Goal: Transaction & Acquisition: Purchase product/service

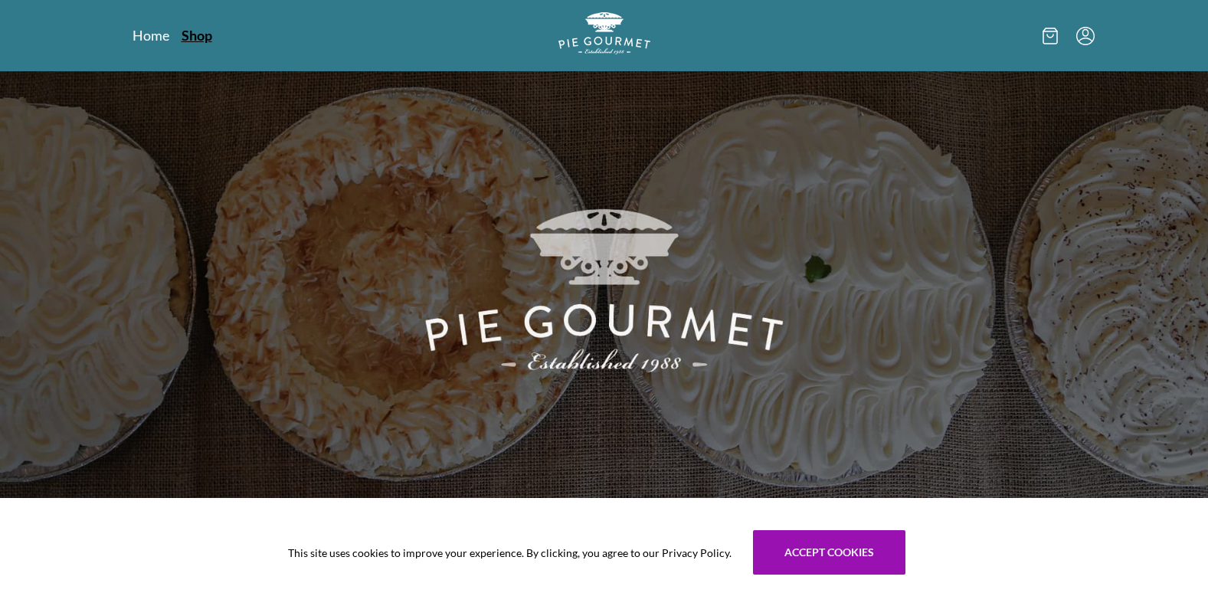
click at [198, 42] on link "Shop" at bounding box center [197, 35] width 31 height 18
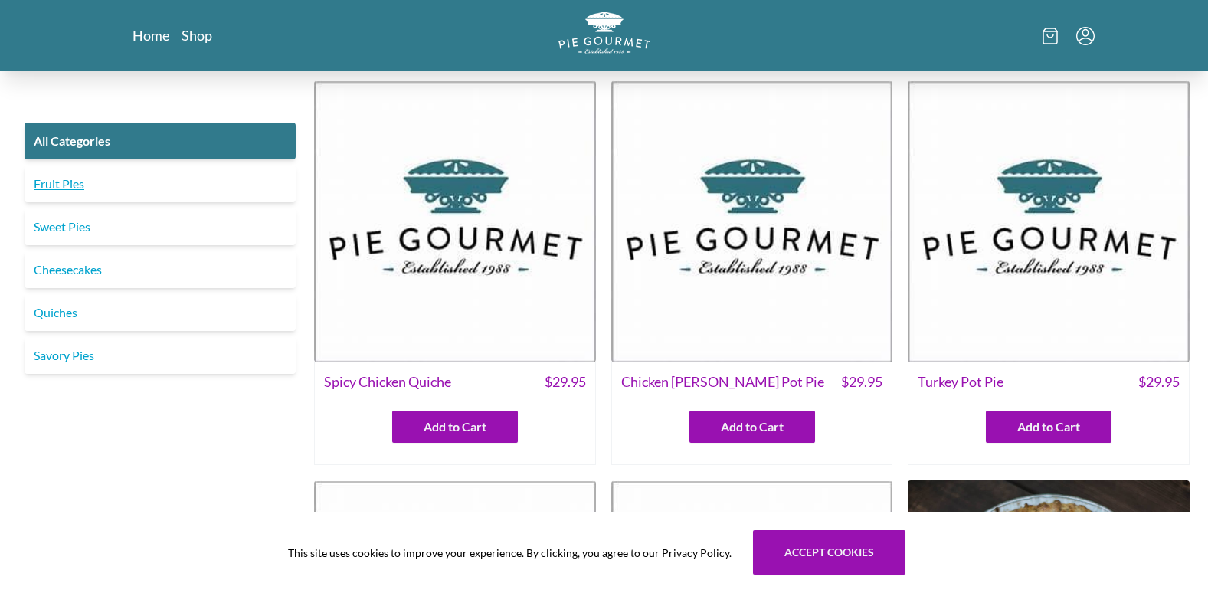
click at [231, 187] on link "Fruit Pies" at bounding box center [160, 184] width 271 height 37
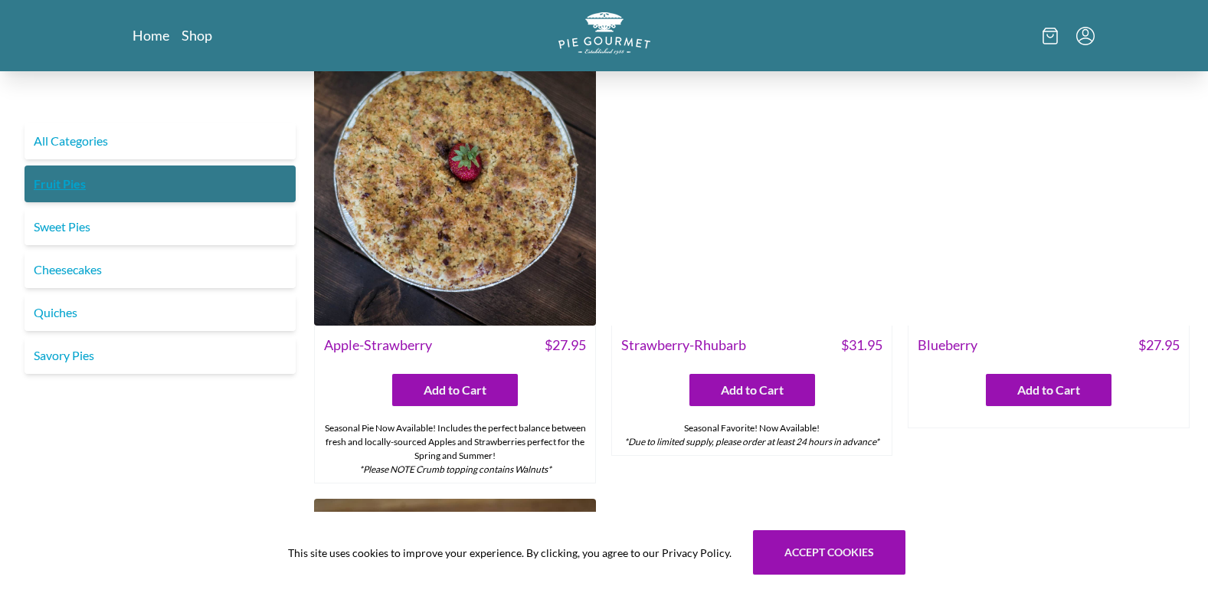
scroll to position [47, 0]
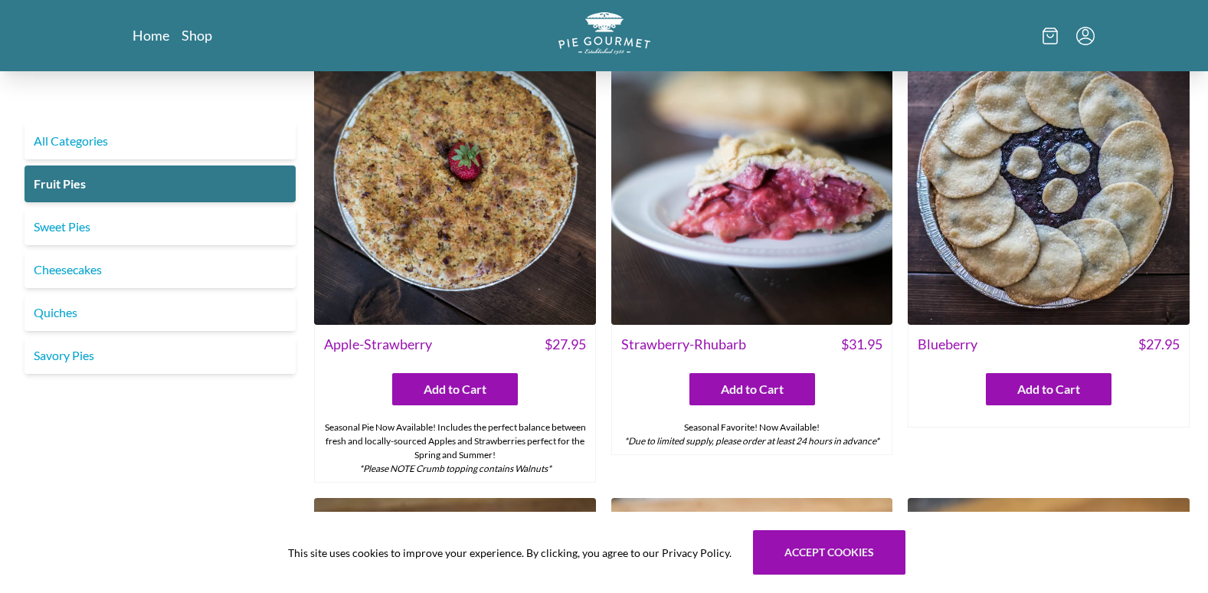
click at [1127, 138] on img at bounding box center [1049, 184] width 282 height 282
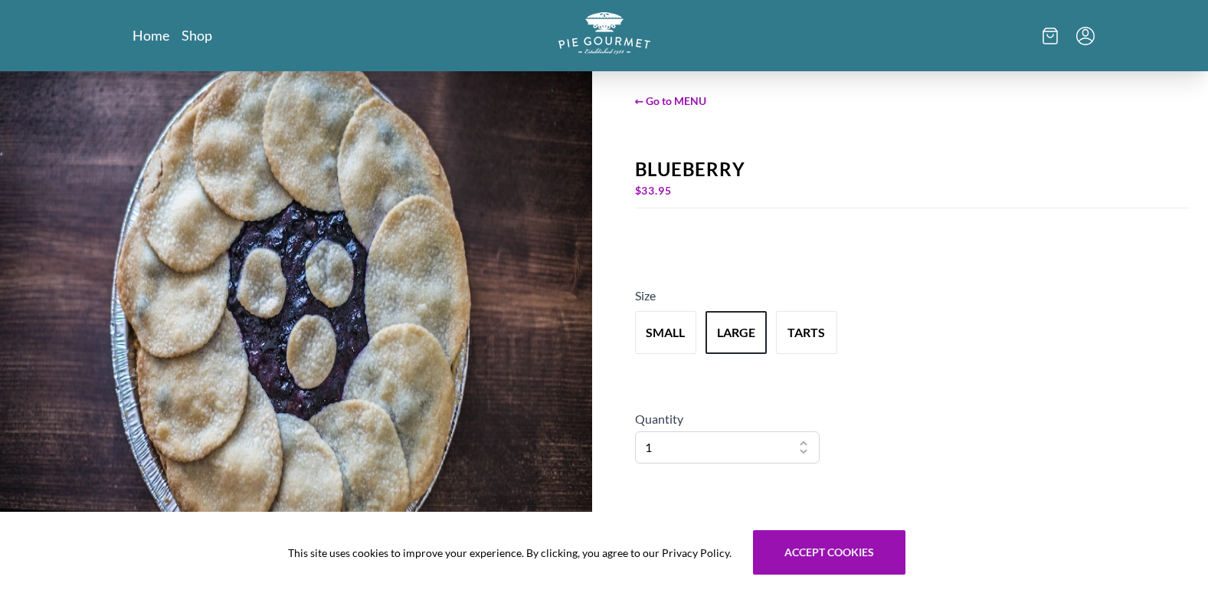
scroll to position [57, 0]
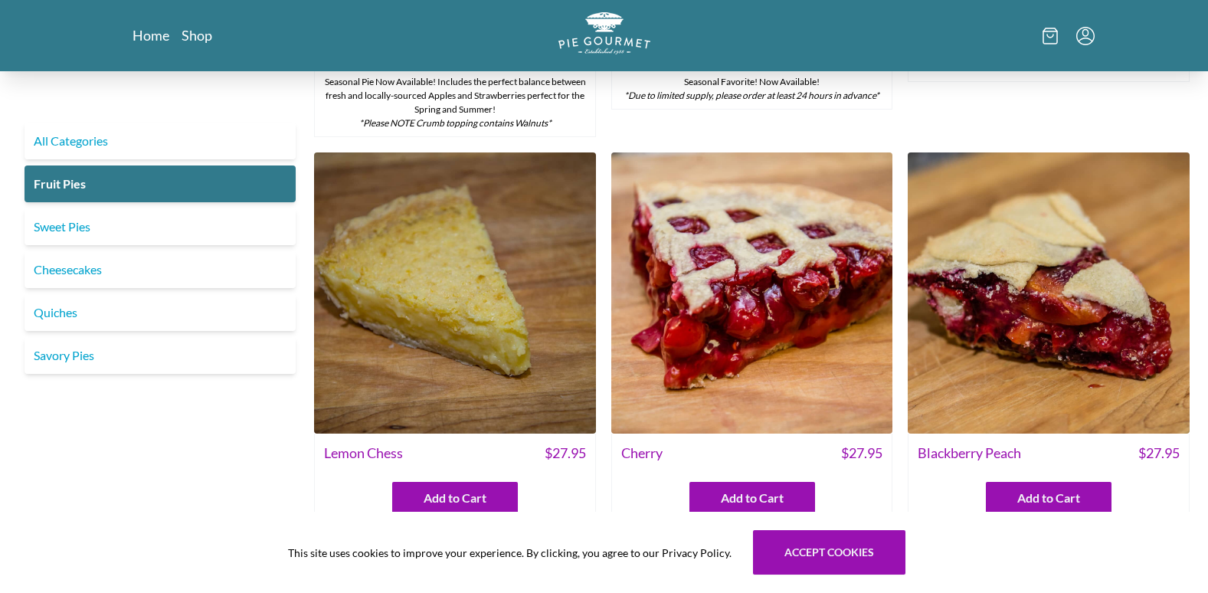
scroll to position [418, 0]
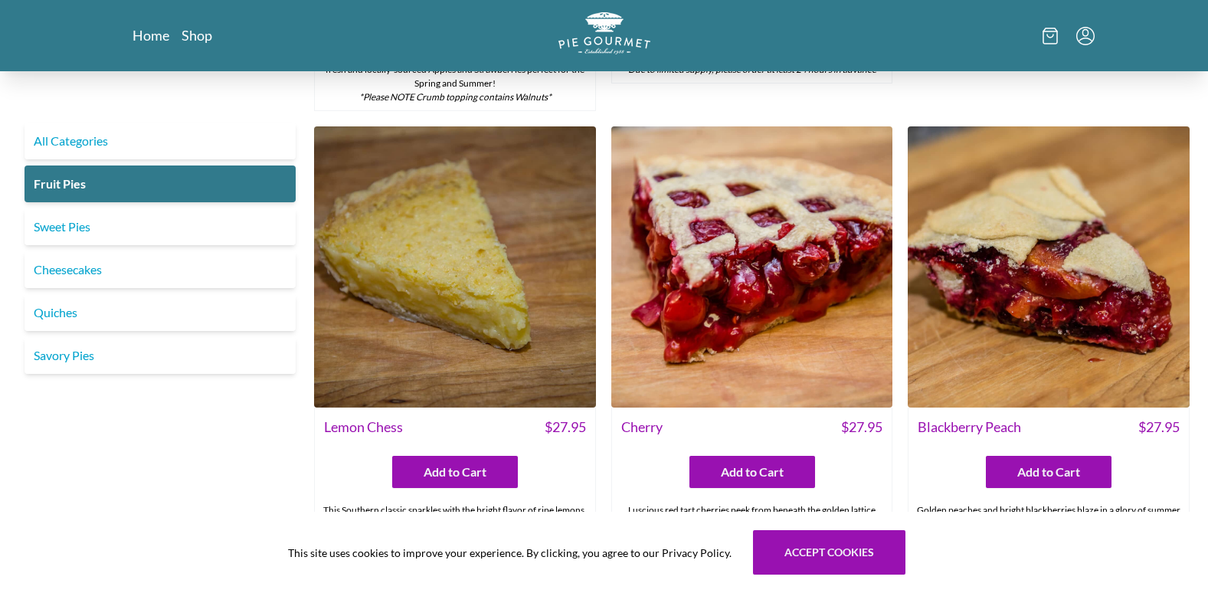
click at [1156, 295] on img at bounding box center [1049, 267] width 282 height 282
click at [1152, 281] on img at bounding box center [1049, 267] width 282 height 282
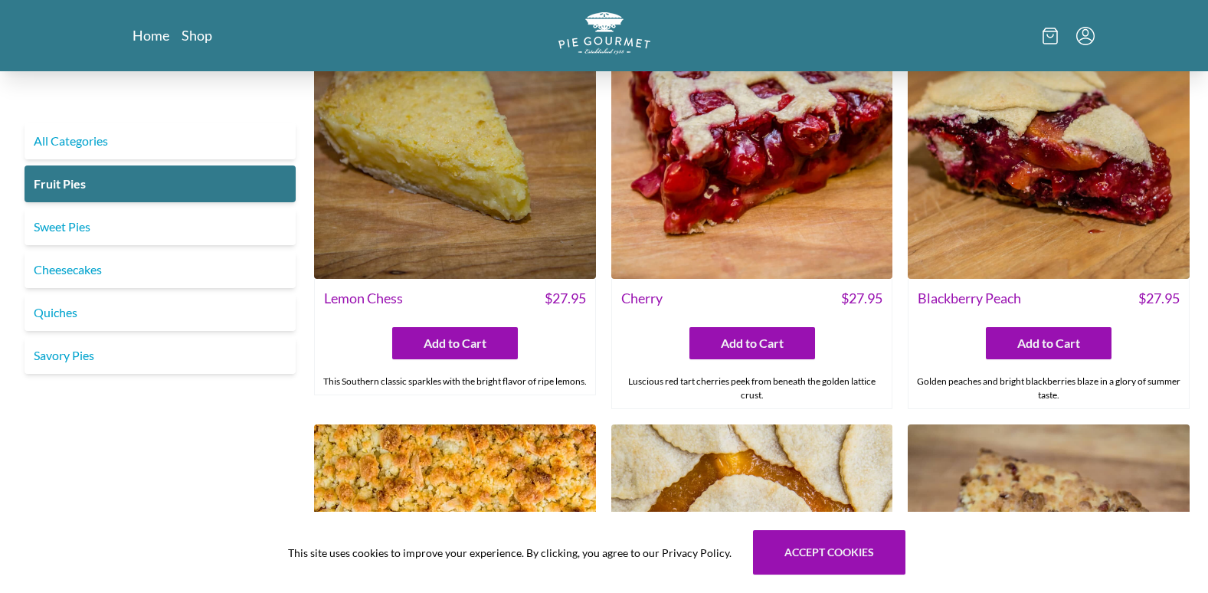
scroll to position [546, 0]
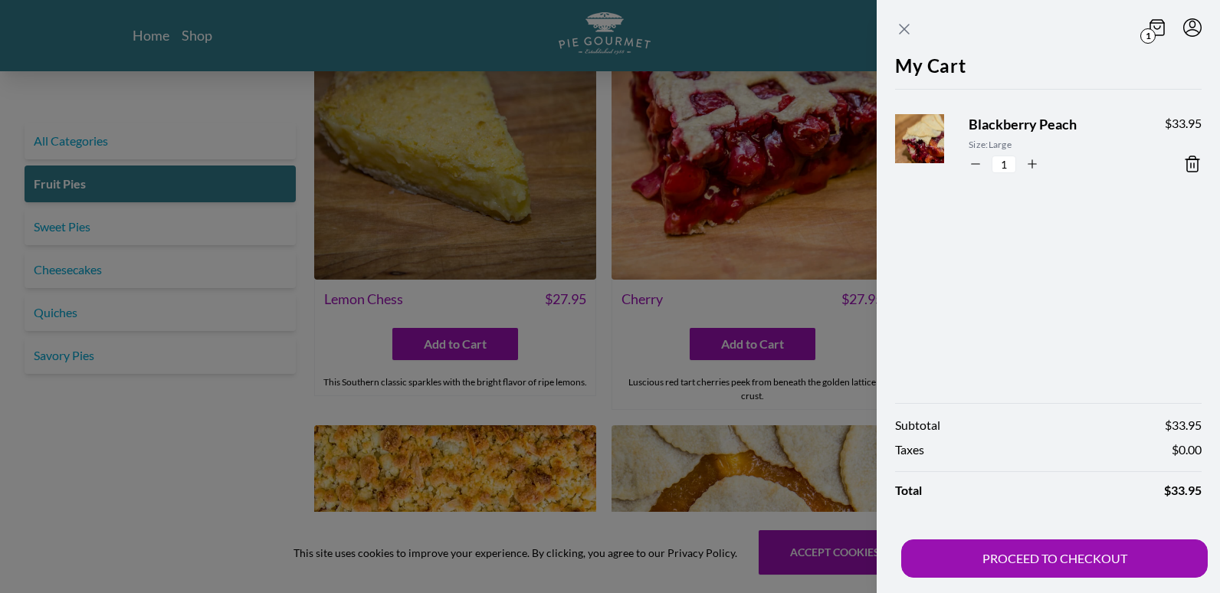
click at [895, 31] on icon "Close panel" at bounding box center [904, 29] width 18 height 18
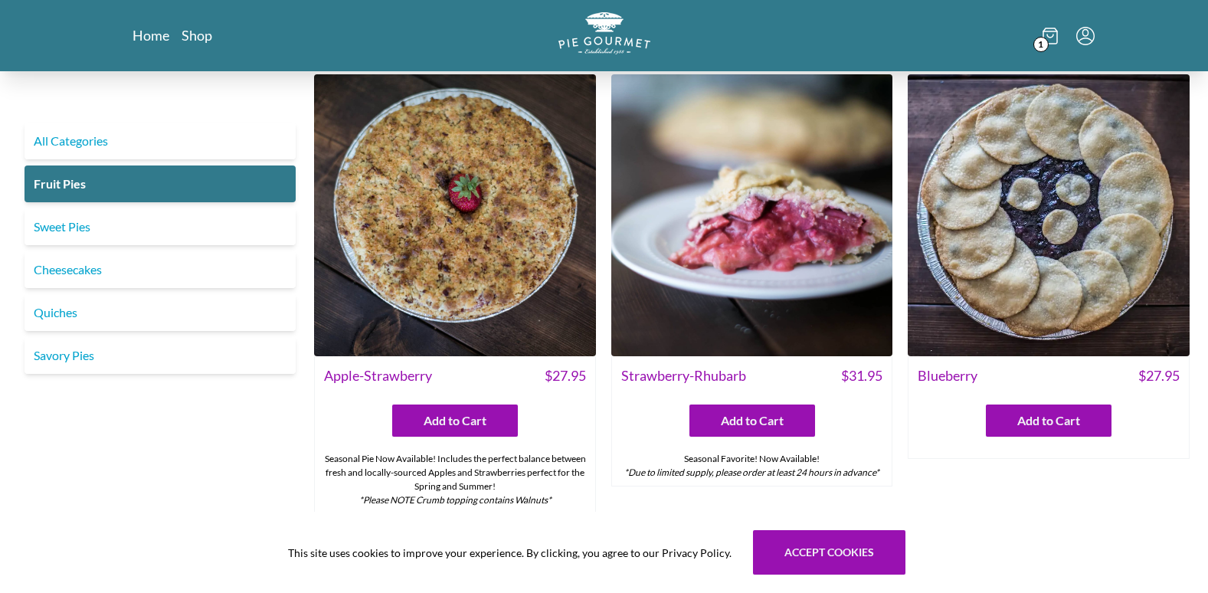
scroll to position [0, 0]
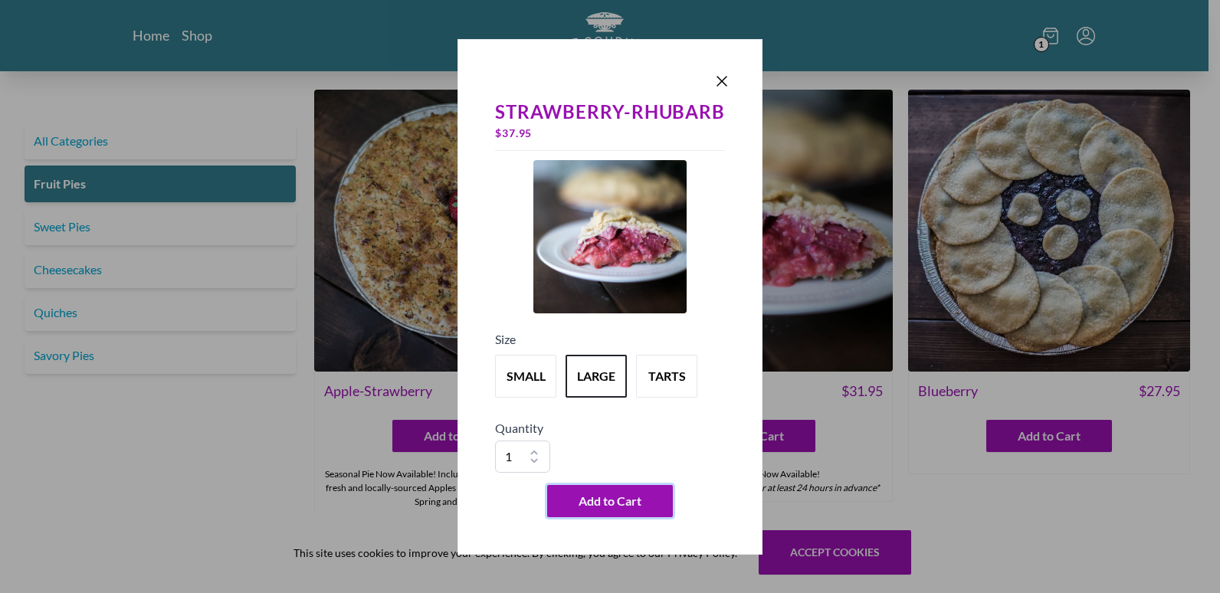
click at [644, 506] on button "Add to Cart" at bounding box center [610, 501] width 126 height 32
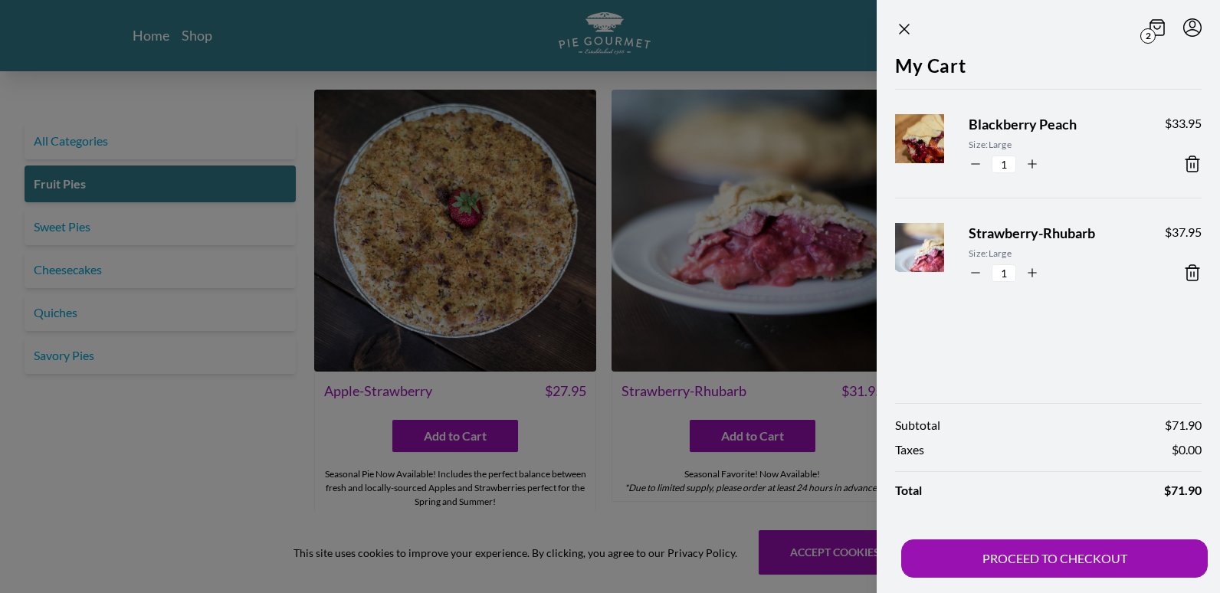
click at [529, 517] on div at bounding box center [610, 296] width 1220 height 593
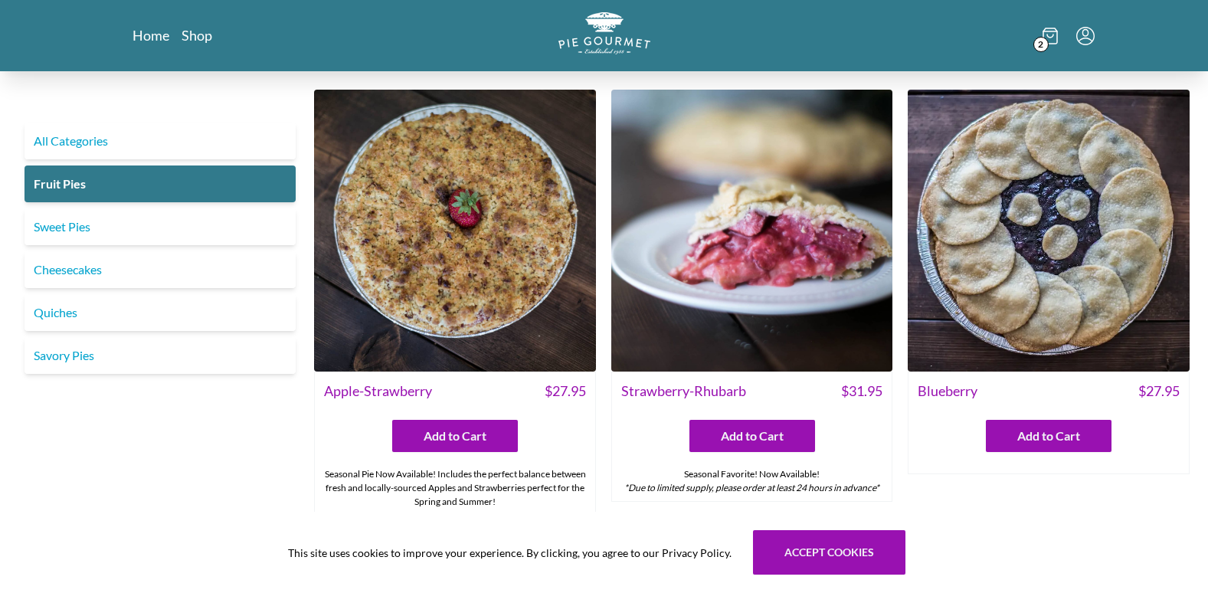
click at [239, 231] on link "Sweet Pies" at bounding box center [160, 226] width 271 height 37
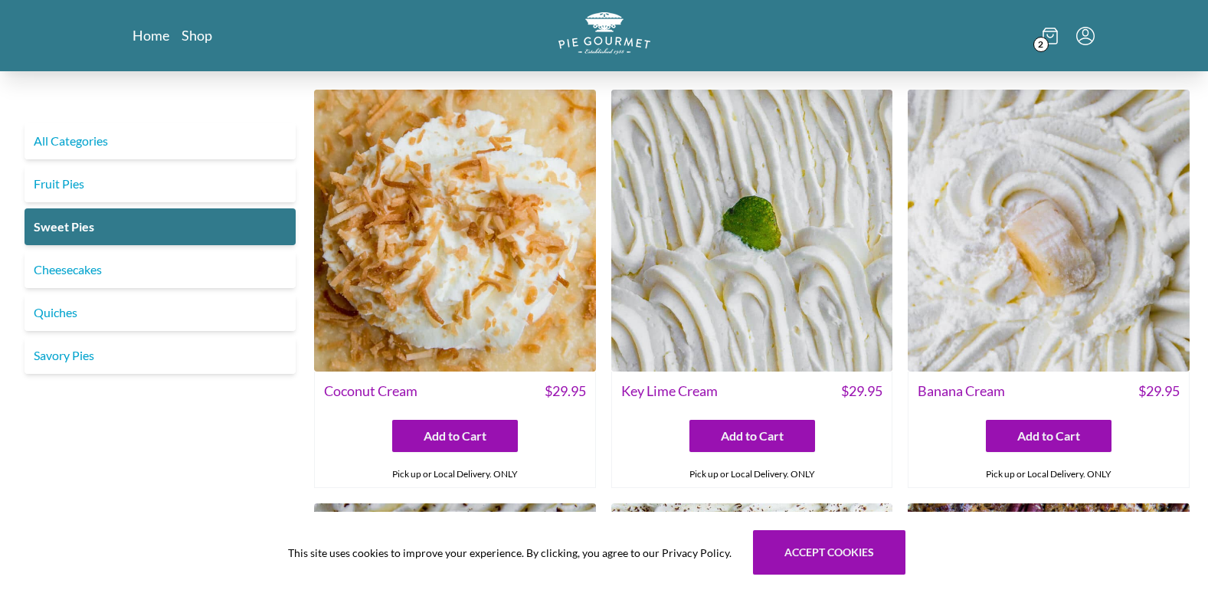
click at [1050, 35] on icon at bounding box center [1050, 36] width 15 height 17
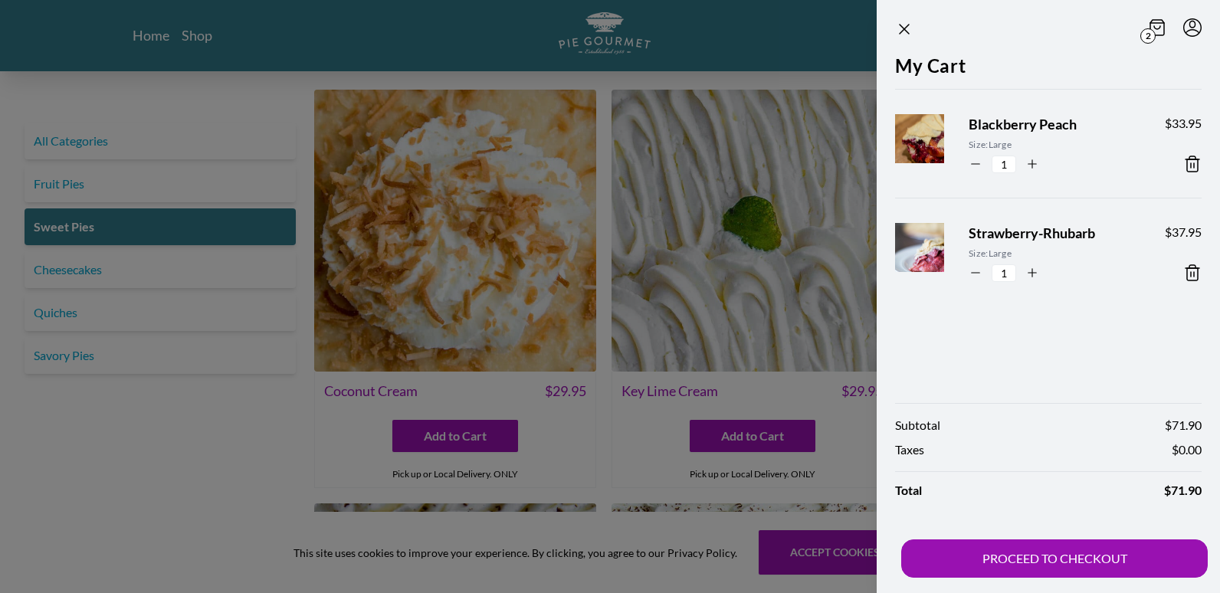
click at [724, 152] on div at bounding box center [610, 296] width 1220 height 593
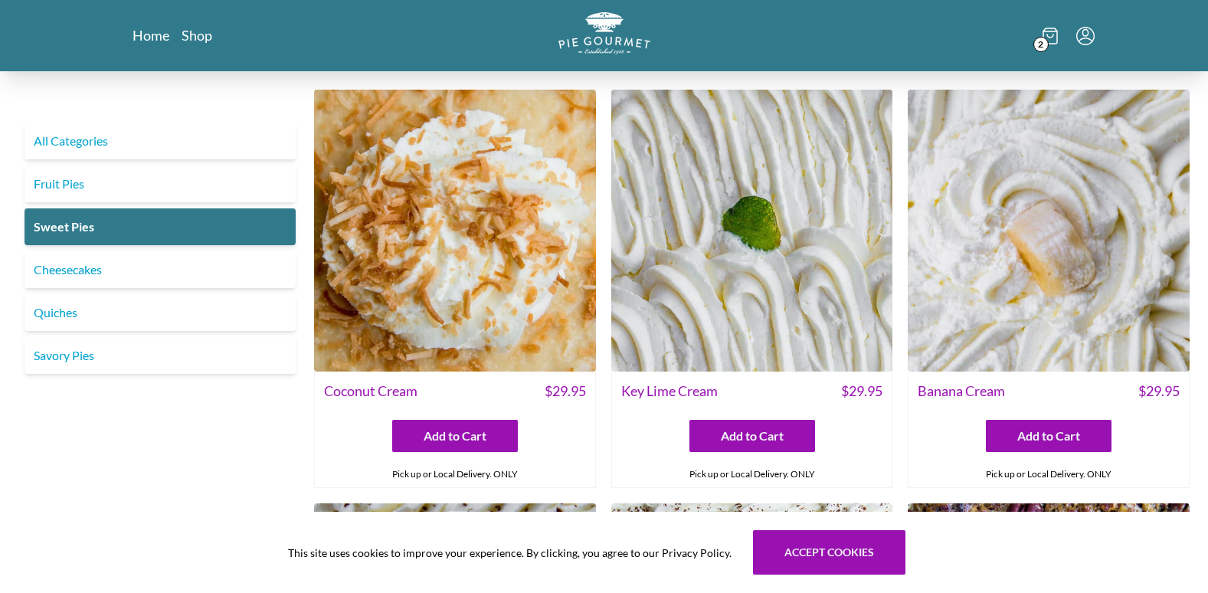
click at [1041, 45] on span "2" at bounding box center [1041, 44] width 15 height 15
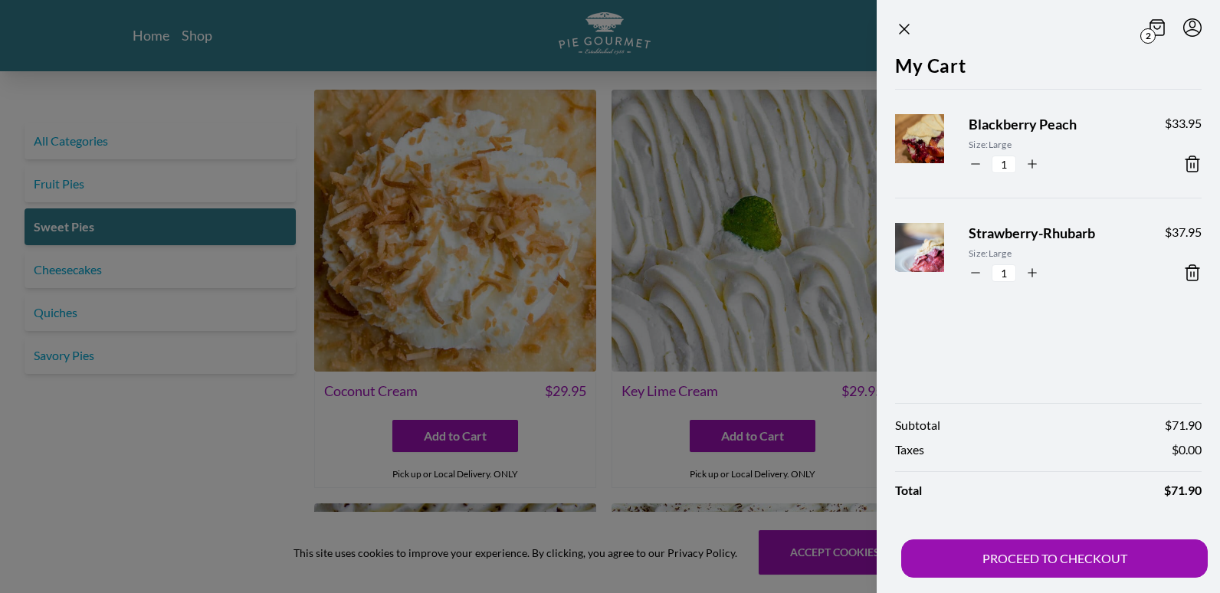
click at [621, 228] on div at bounding box center [610, 296] width 1220 height 593
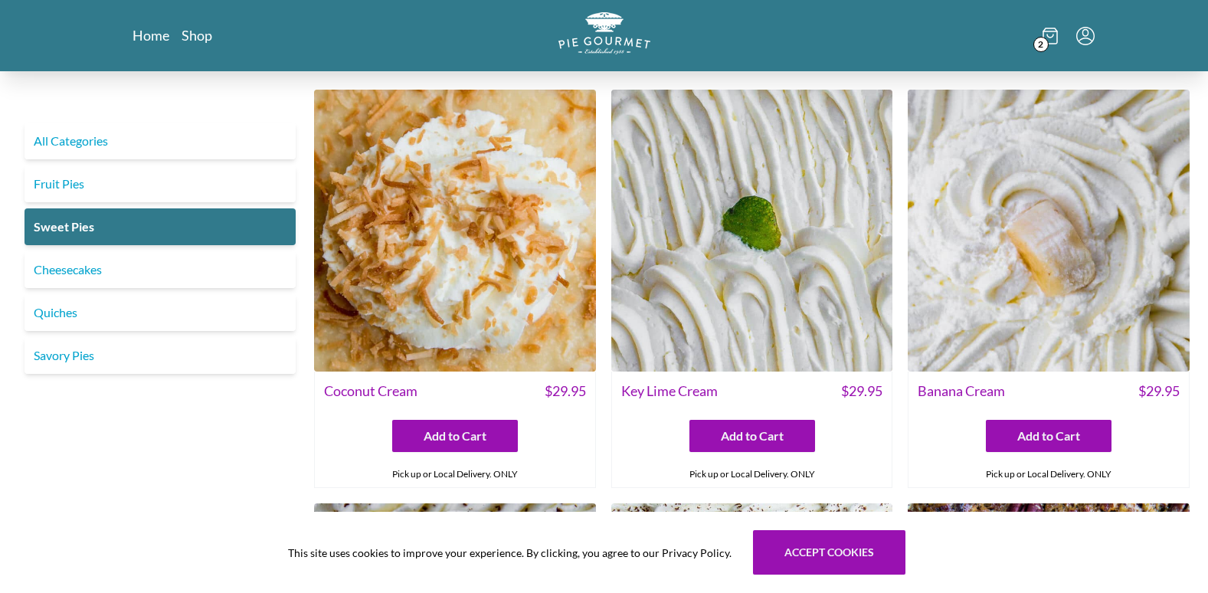
click at [1086, 32] on icon "Menu" at bounding box center [1086, 36] width 18 height 18
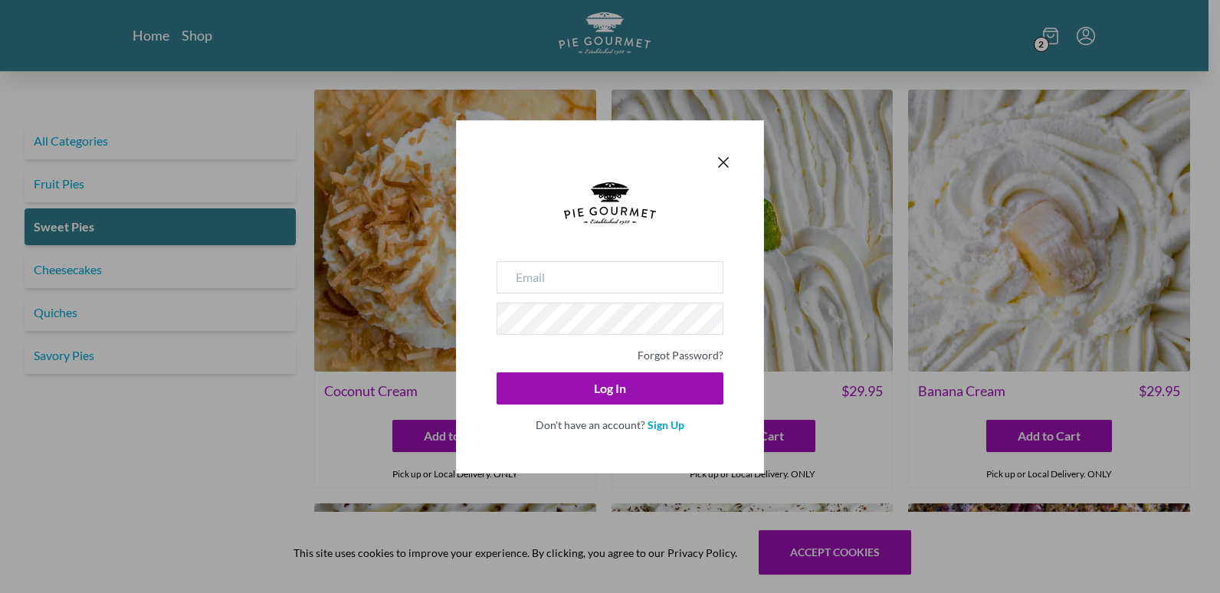
click at [719, 137] on div "Forgot Password? Log In Don't have an account? Sign Up" at bounding box center [610, 296] width 308 height 353
click at [723, 170] on icon "Close panel" at bounding box center [723, 162] width 18 height 18
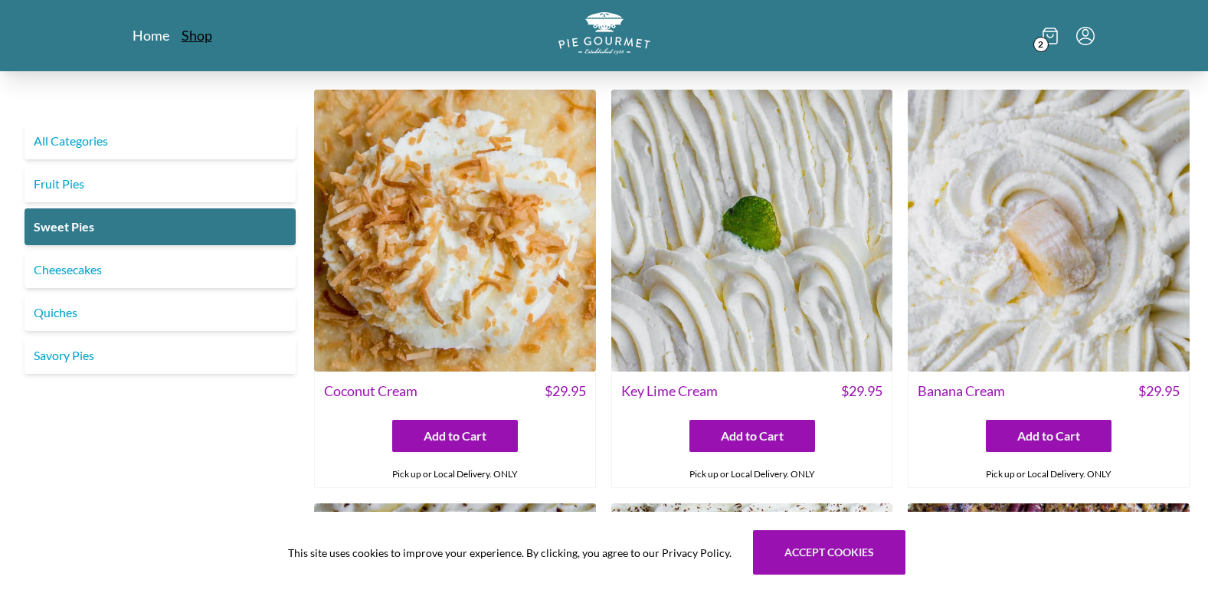
click at [202, 34] on link "Shop" at bounding box center [197, 35] width 31 height 18
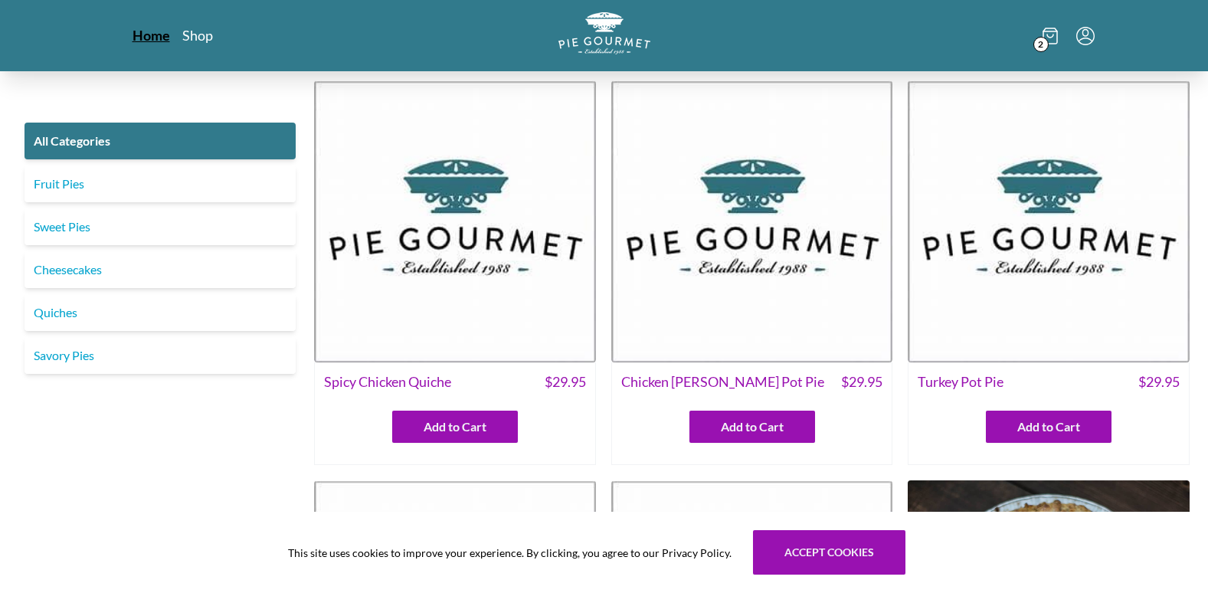
click at [150, 44] on link "Home" at bounding box center [152, 35] width 38 height 18
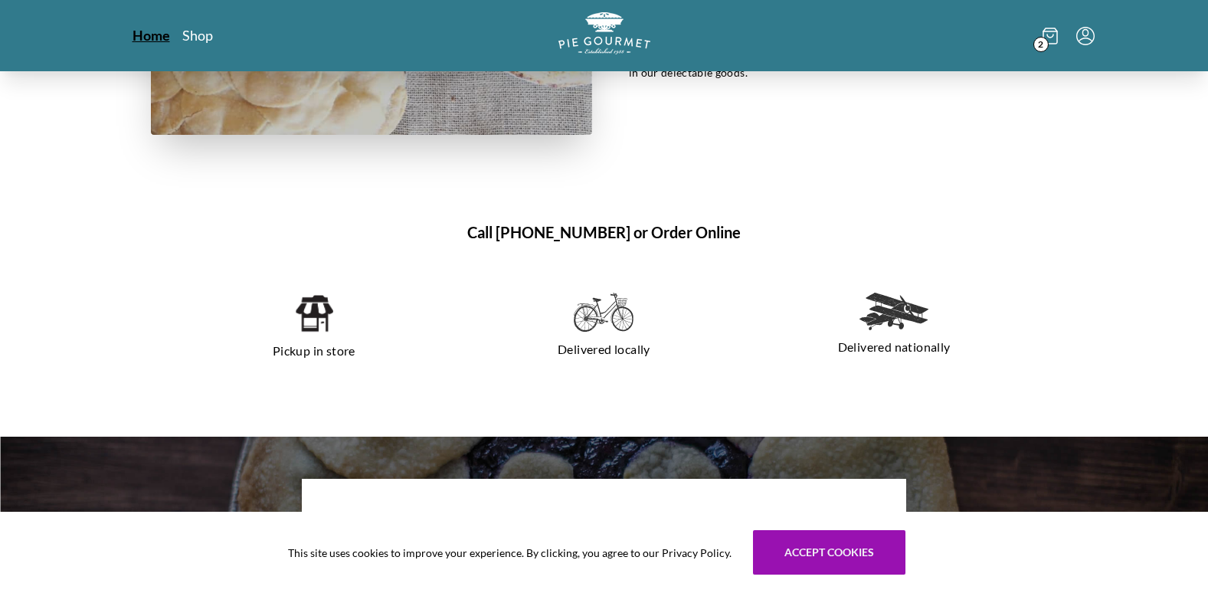
scroll to position [991, 0]
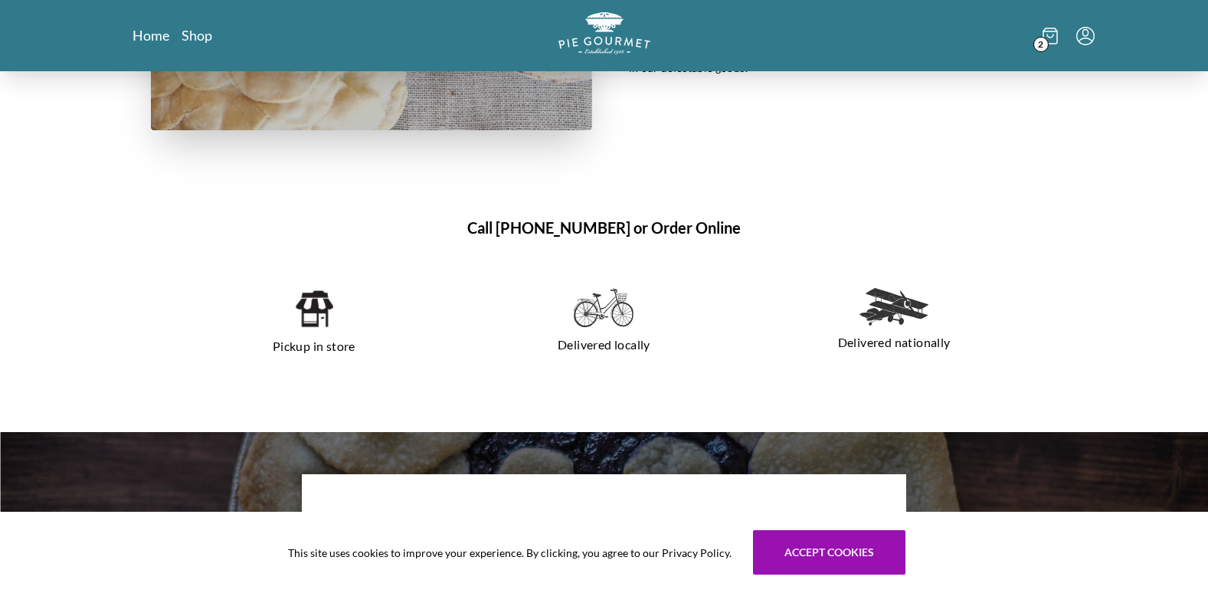
click at [302, 315] on img at bounding box center [313, 308] width 39 height 41
click at [328, 319] on img at bounding box center [313, 308] width 39 height 41
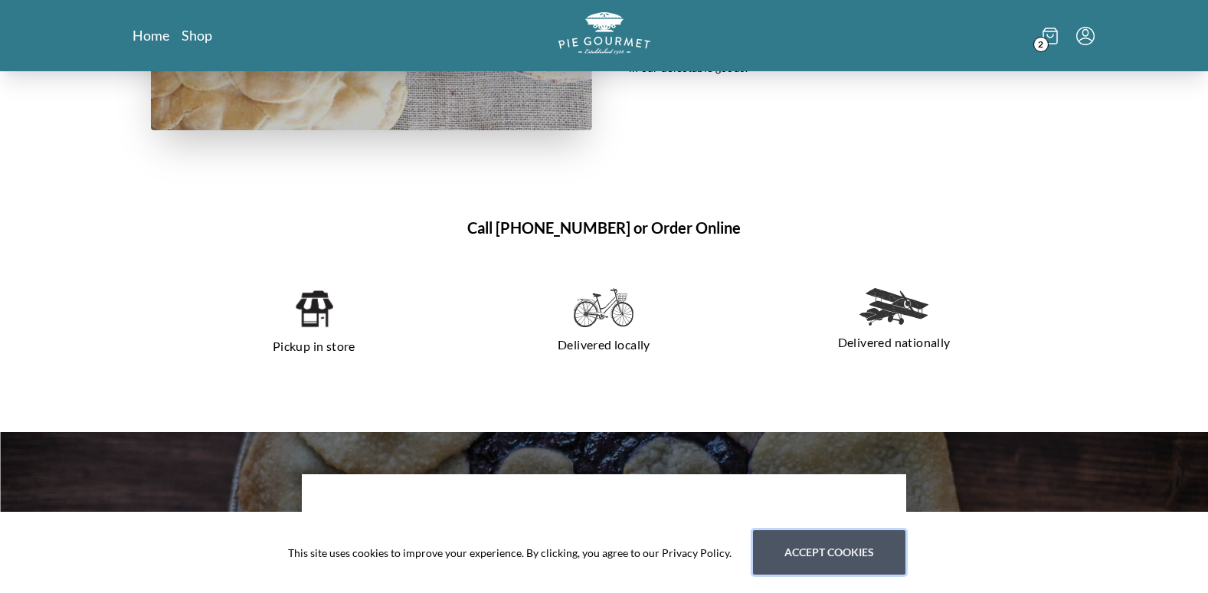
click at [861, 555] on button "Accept cookies" at bounding box center [829, 552] width 152 height 44
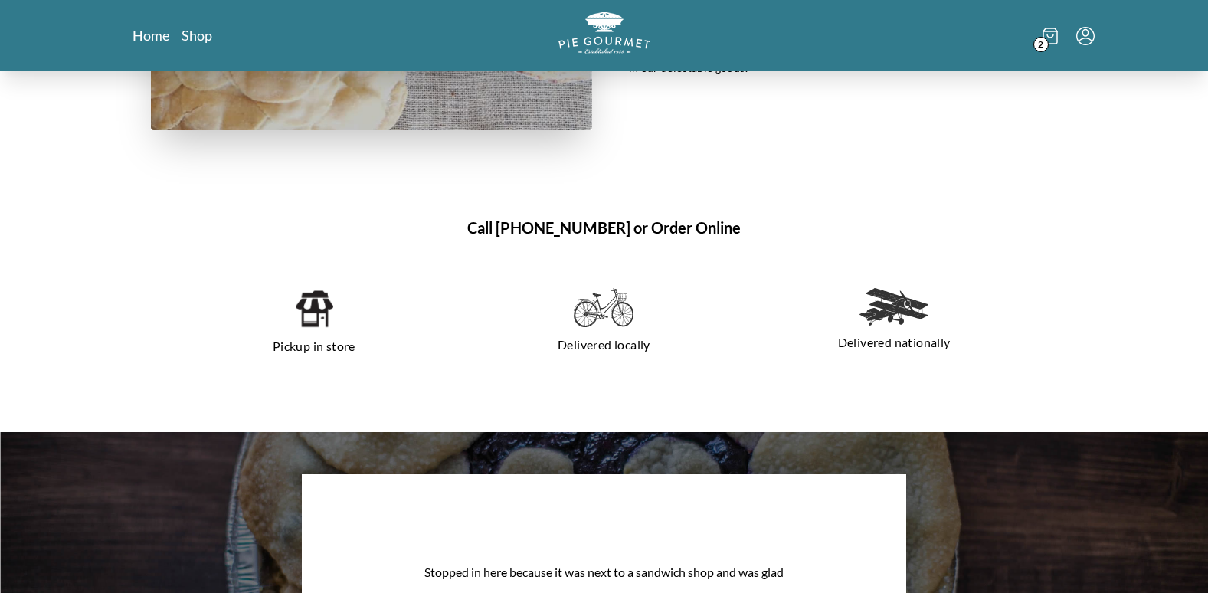
click at [303, 318] on img at bounding box center [313, 308] width 39 height 41
click at [319, 350] on p "Pickup in store" at bounding box center [315, 346] width 254 height 25
click at [1052, 37] on icon at bounding box center [1050, 35] width 6 height 3
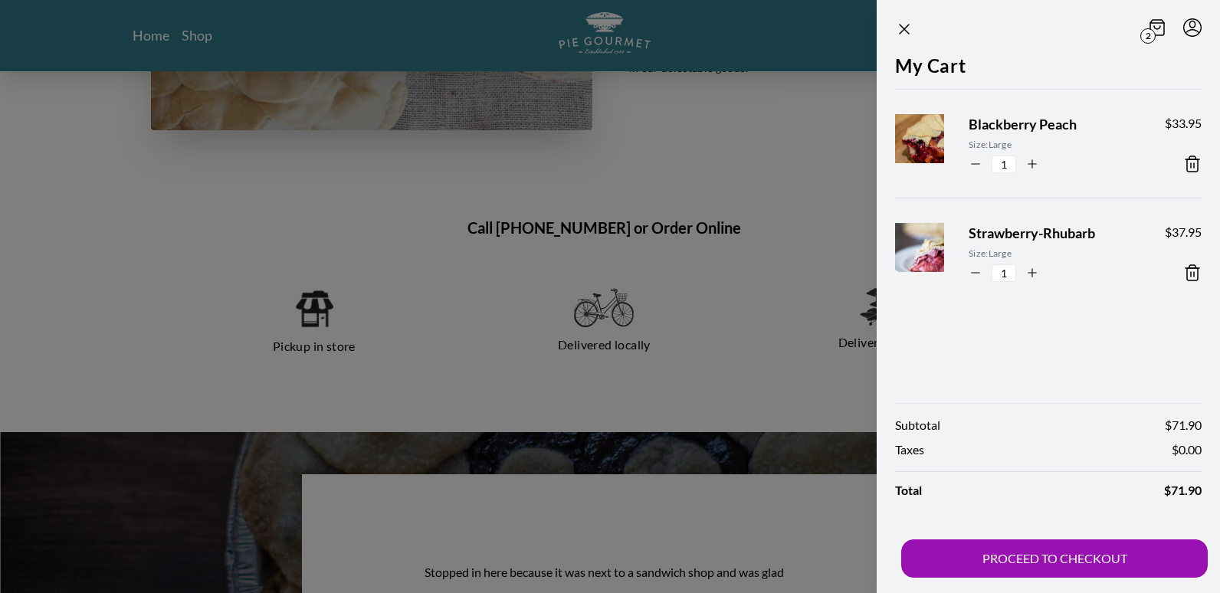
click at [460, 218] on div at bounding box center [610, 296] width 1220 height 593
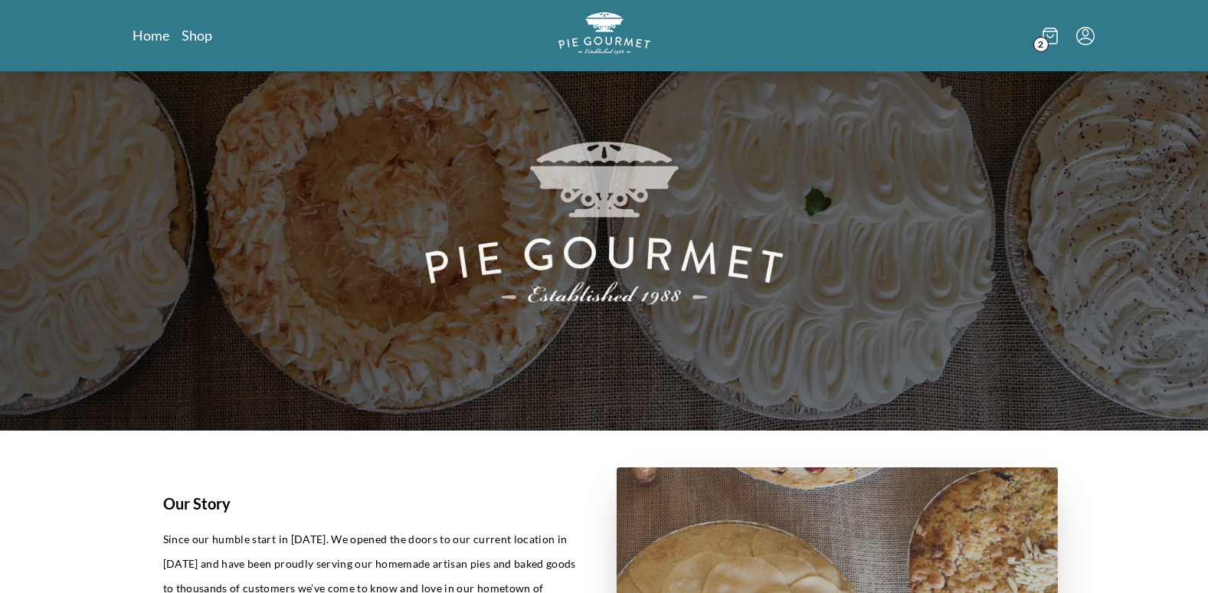
scroll to position [0, 0]
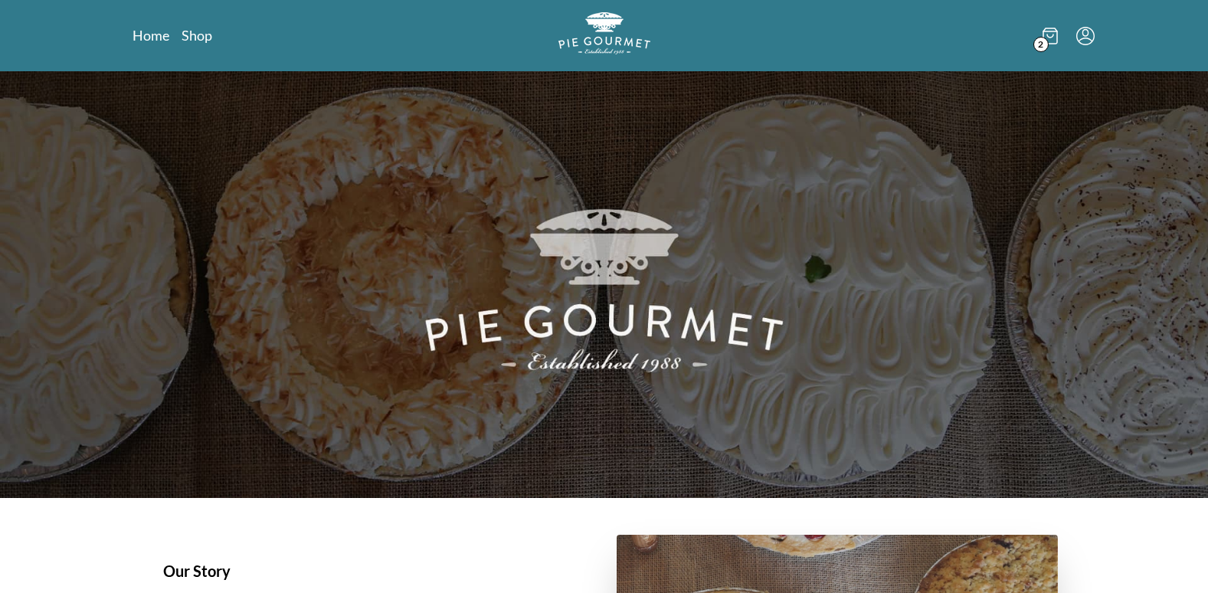
click at [198, 52] on div "Home Shop 2" at bounding box center [604, 35] width 981 height 71
click at [204, 44] on link "Shop" at bounding box center [197, 35] width 31 height 18
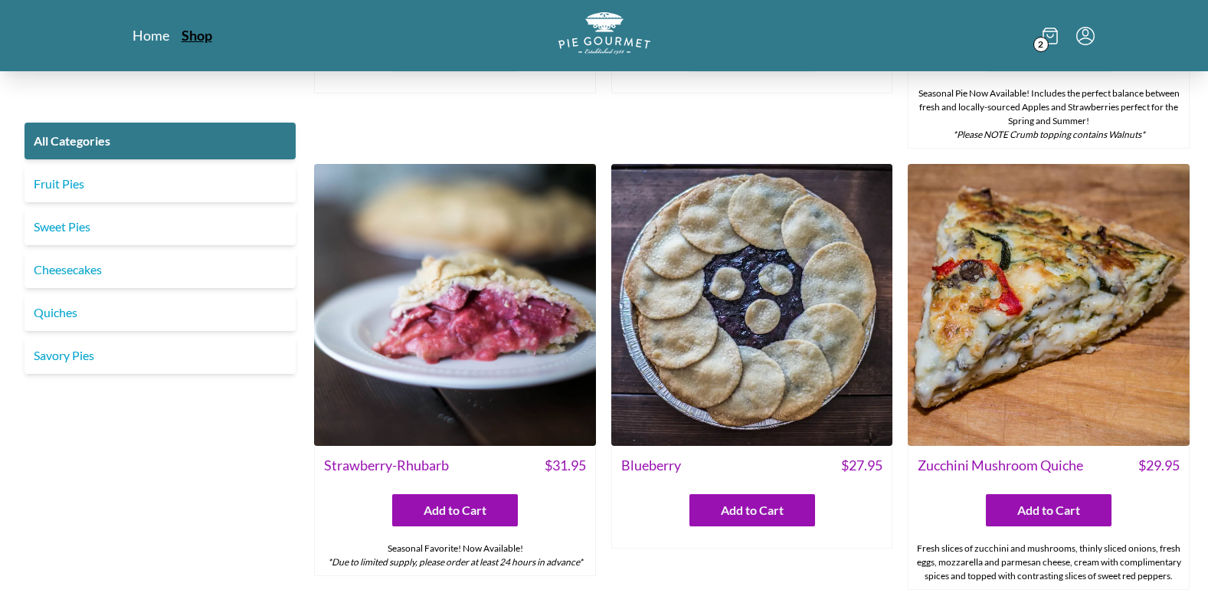
scroll to position [773, 0]
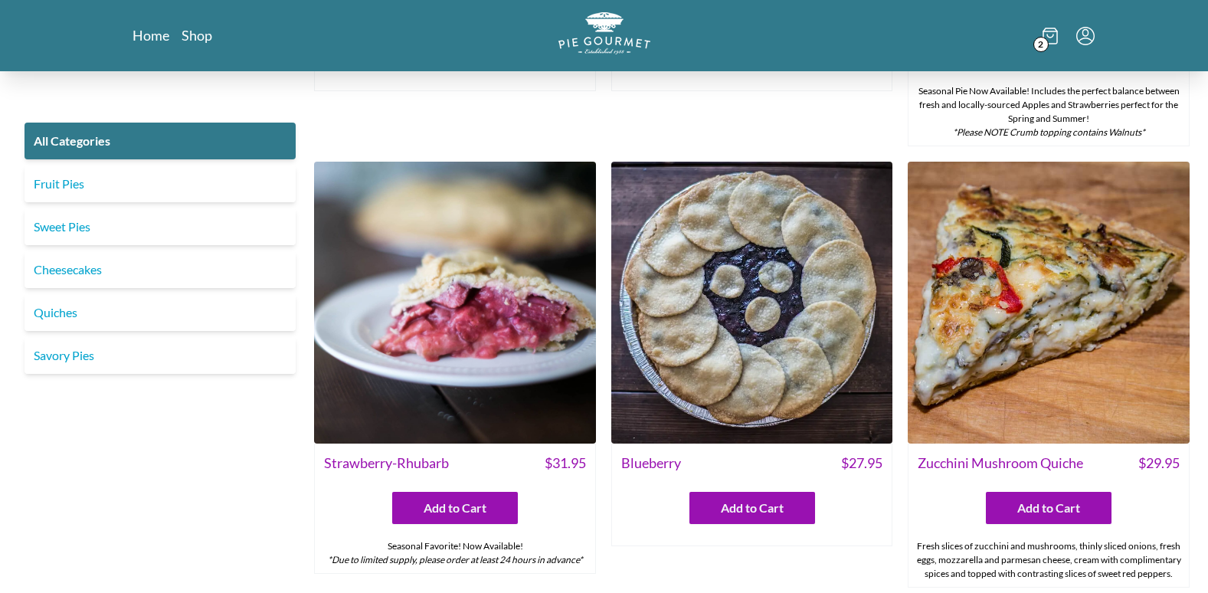
click at [526, 372] on img at bounding box center [455, 303] width 282 height 282
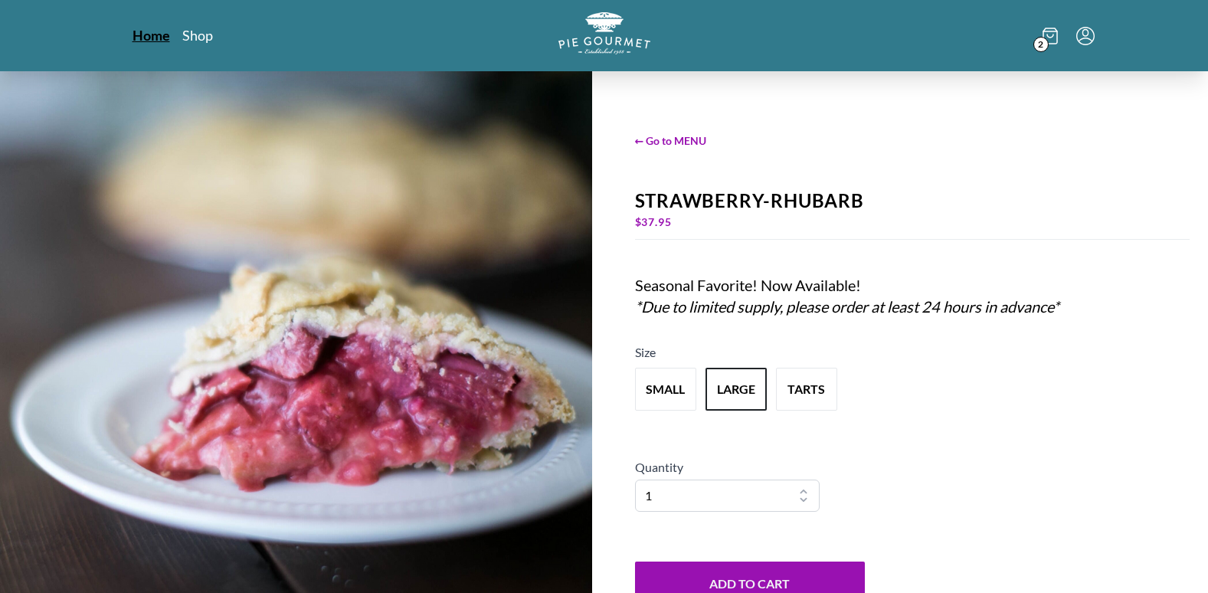
click at [147, 39] on link "Home" at bounding box center [152, 35] width 38 height 18
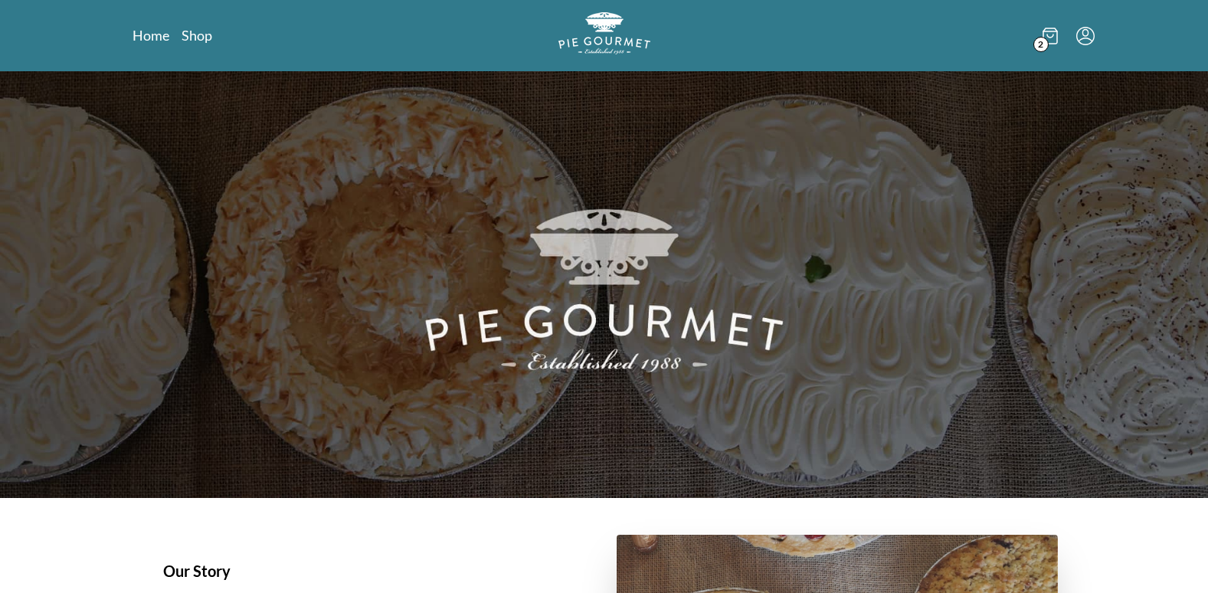
click at [1092, 38] on icon "Menu" at bounding box center [1086, 36] width 18 height 18
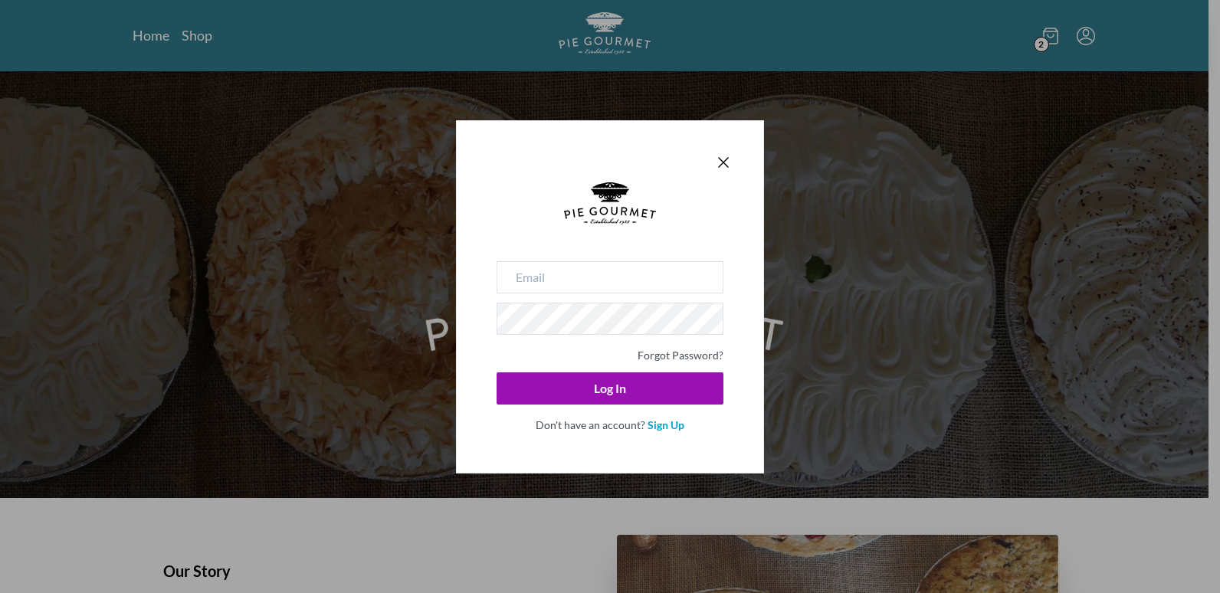
click at [1043, 48] on div "Forgot Password? Log In Don't have an account? Sign Up" at bounding box center [610, 296] width 1220 height 593
click at [717, 167] on icon "Close panel" at bounding box center [723, 162] width 18 height 18
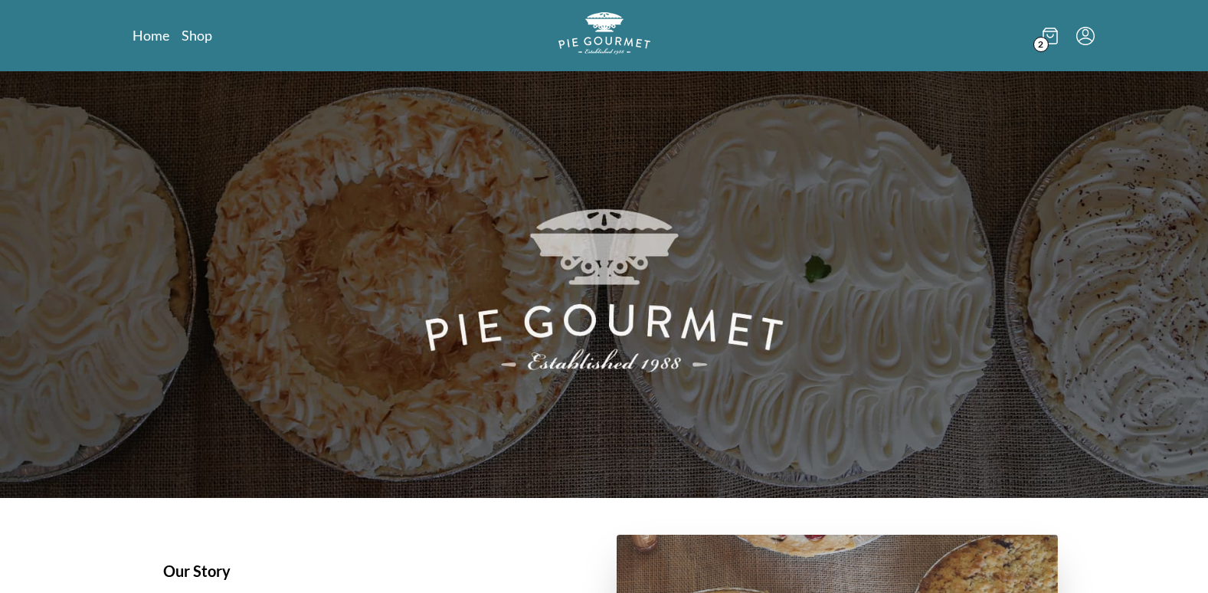
click at [1041, 44] on span "2" at bounding box center [1041, 44] width 15 height 15
